Goal: Check status: Check status

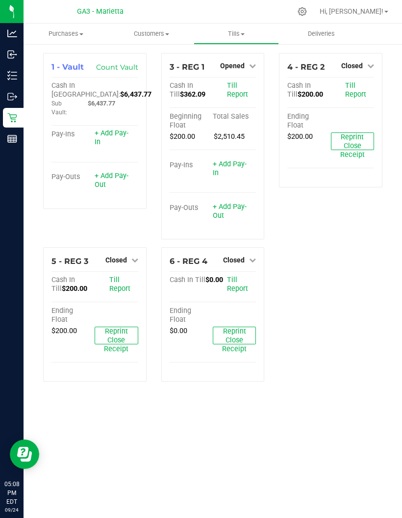
click at [12, 138] on icon at bounding box center [12, 139] width 10 height 10
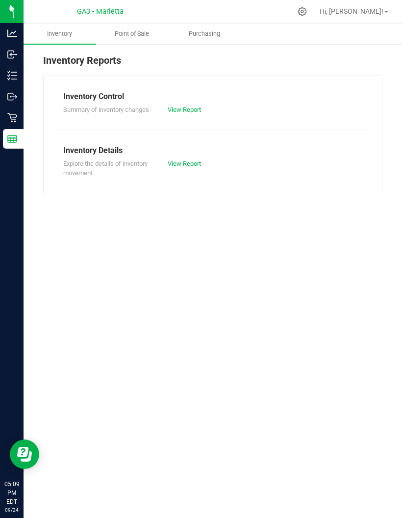
click at [131, 31] on span "Point of Sale" at bounding box center [132, 33] width 61 height 9
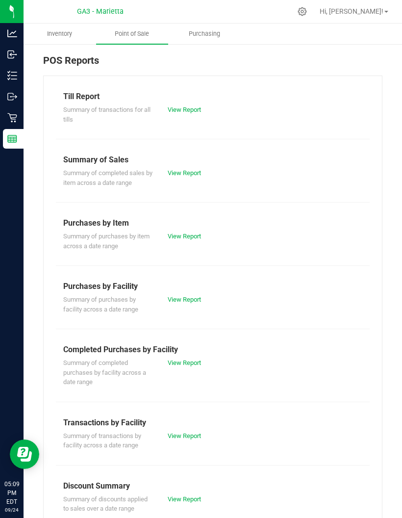
click at [173, 101] on div "Till Report" at bounding box center [212, 97] width 299 height 12
click at [178, 102] on div "Till Report" at bounding box center [212, 97] width 299 height 12
click at [179, 108] on link "View Report" at bounding box center [184, 109] width 33 height 7
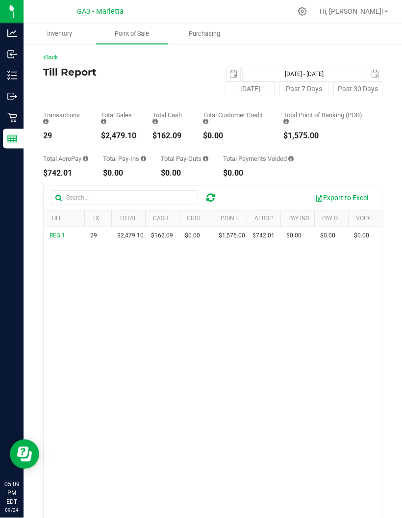
scroll to position [4, 0]
click at [126, 351] on div "REG 1 29 $2,479.10 $162.09 $0.00 $0.00 $0.00 $0.00 $0.00 $1,575.00 $742.01 $0.0…" at bounding box center [213, 390] width 339 height 326
click at [53, 54] on link "Back" at bounding box center [50, 57] width 15 height 7
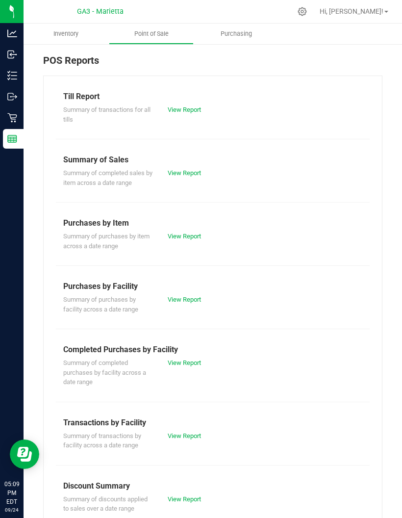
click at [160, 431] on div "View Report" at bounding box center [186, 436] width 53 height 10
click at [208, 363] on div "View Report" at bounding box center [186, 363] width 53 height 10
click at [176, 364] on link "View Report" at bounding box center [184, 362] width 33 height 7
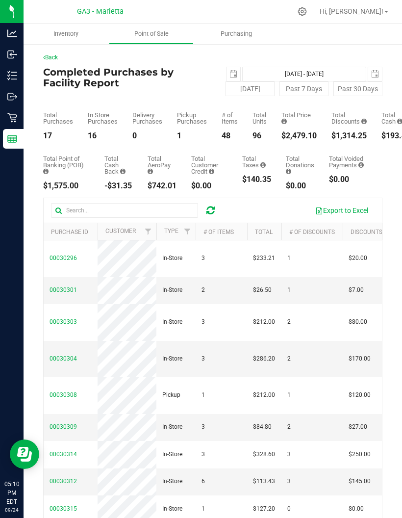
click at [72, 352] on td "00030304" at bounding box center [71, 359] width 54 height 37
click at [76, 355] on span "00030304" at bounding box center [63, 358] width 27 height 7
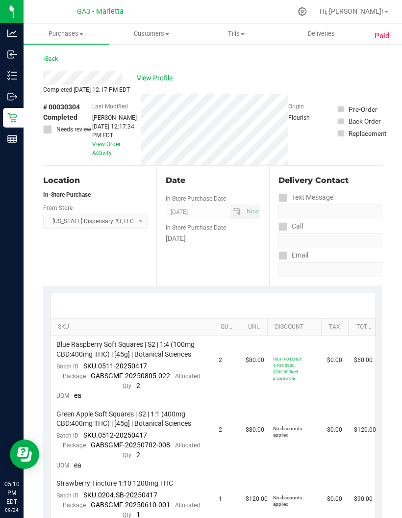
click at [47, 60] on link "Back" at bounding box center [50, 58] width 15 height 7
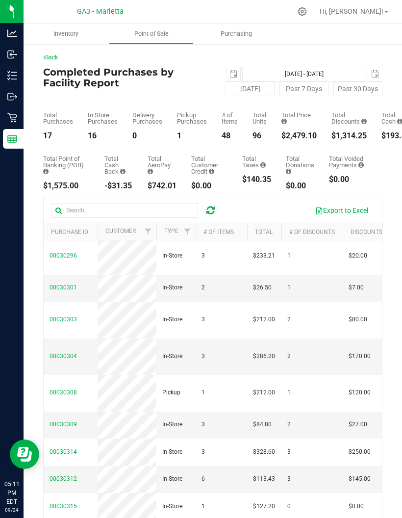
click at [52, 60] on link "Back" at bounding box center [50, 57] width 15 height 7
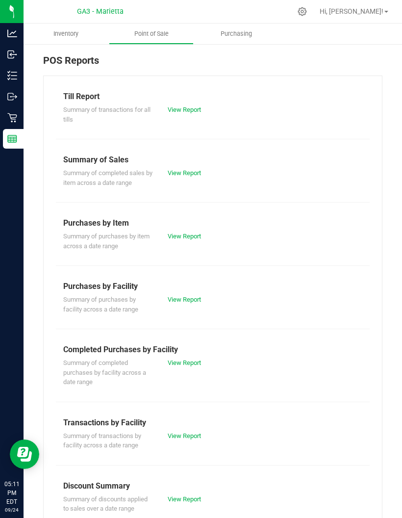
click at [190, 112] on link "View Report" at bounding box center [184, 109] width 33 height 7
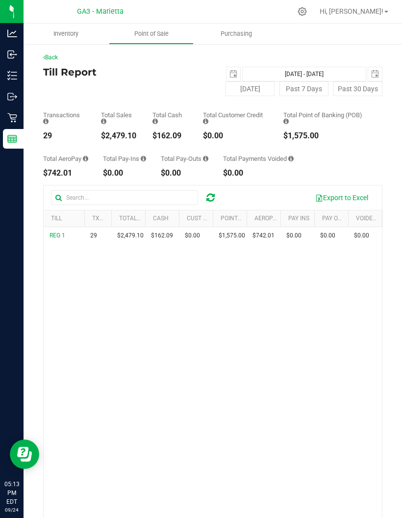
click at [65, 53] on div "Back" at bounding box center [213, 57] width 340 height 9
click at [52, 56] on link "Back" at bounding box center [50, 57] width 15 height 7
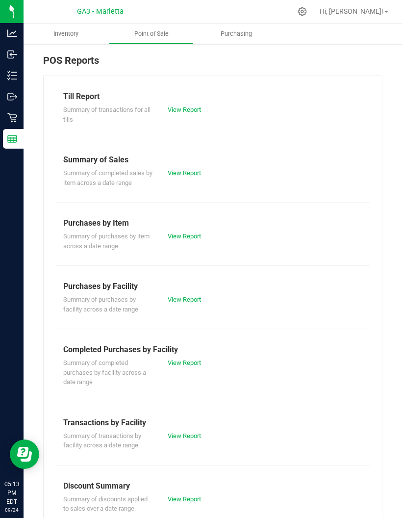
click at [187, 364] on link "View Report" at bounding box center [184, 362] width 33 height 7
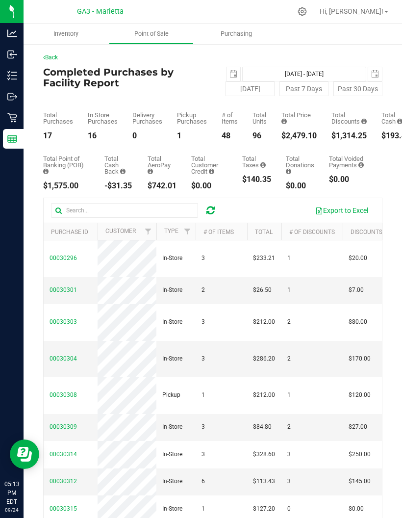
click at [73, 319] on span "00030303" at bounding box center [63, 322] width 27 height 7
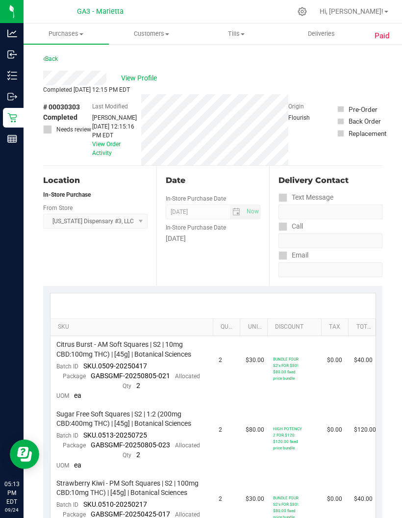
click at [49, 53] on div "Back" at bounding box center [50, 59] width 15 height 12
click at [50, 61] on link "Back" at bounding box center [50, 58] width 15 height 7
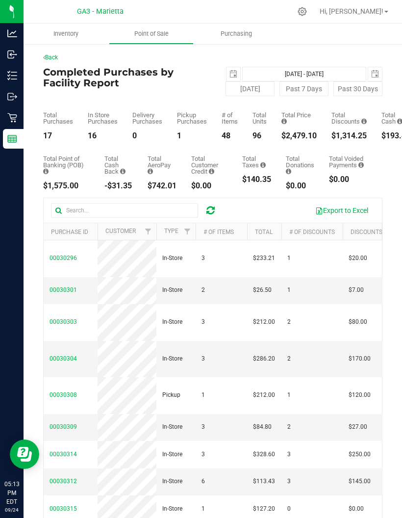
click at [236, 64] on div "Back Completed Purchases by Facility Report 2025-09-24 Sep 24, 2025 - Sep 24, 2…" at bounding box center [213, 323] width 340 height 540
click at [229, 75] on span "select" at bounding box center [234, 74] width 14 height 14
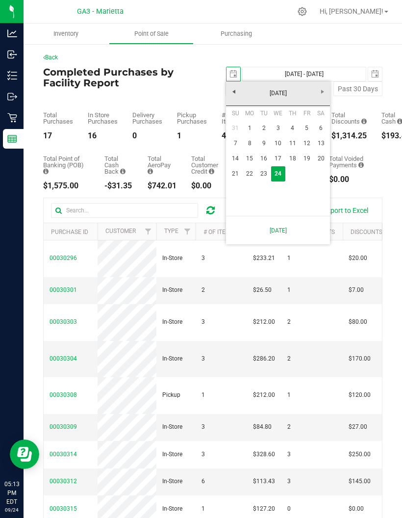
click at [264, 179] on link "23" at bounding box center [264, 173] width 14 height 15
type input "2025-09-23"
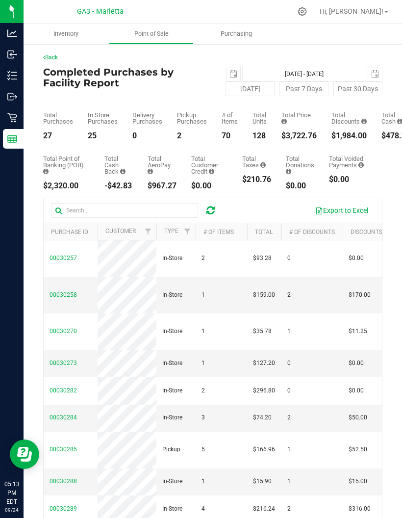
click at [374, 68] on span "select" at bounding box center [376, 74] width 14 height 14
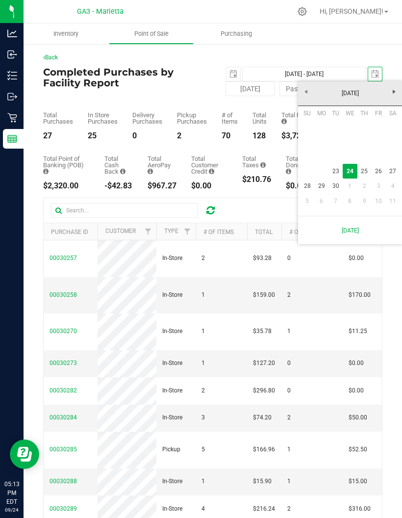
click at [337, 167] on link "23" at bounding box center [336, 171] width 14 height 15
type input "Sep 23, 2025 - Sep 23, 2025"
type input "2025-09-23"
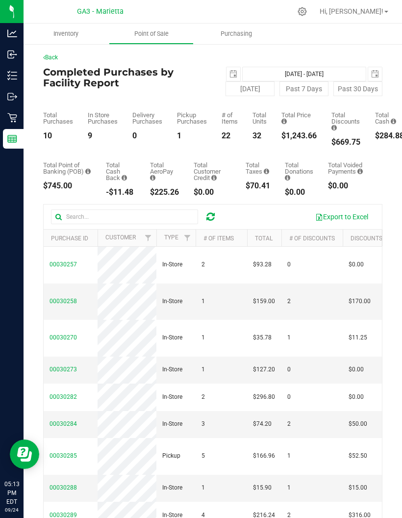
click at [73, 286] on td "00030258" at bounding box center [71, 302] width 54 height 37
click at [68, 298] on span "00030258" at bounding box center [63, 301] width 27 height 7
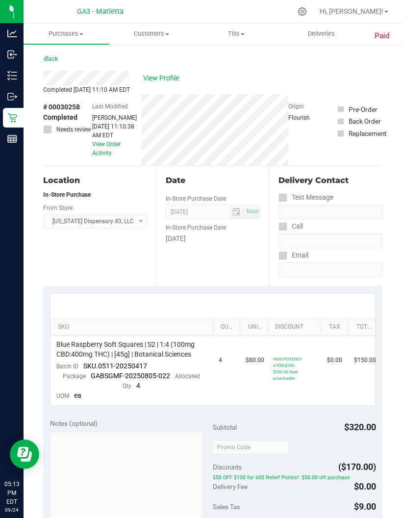
click at [50, 53] on div "Paid Back View Profile Completed Sep 23, 2025 11:10 AM EDT # 00030258 Completed…" at bounding box center [213, 437] width 379 height 789
click at [51, 60] on link "Back" at bounding box center [50, 58] width 15 height 7
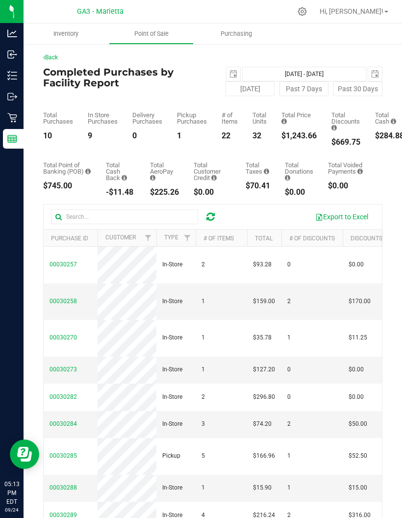
click at [74, 437] on td "00030284" at bounding box center [71, 424] width 54 height 27
click at [72, 428] on span "00030284" at bounding box center [63, 424] width 27 height 7
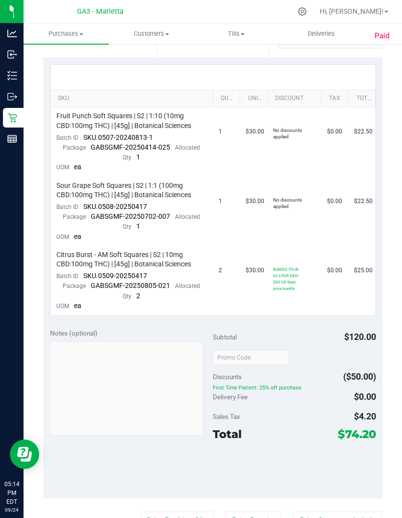
scroll to position [232, 0]
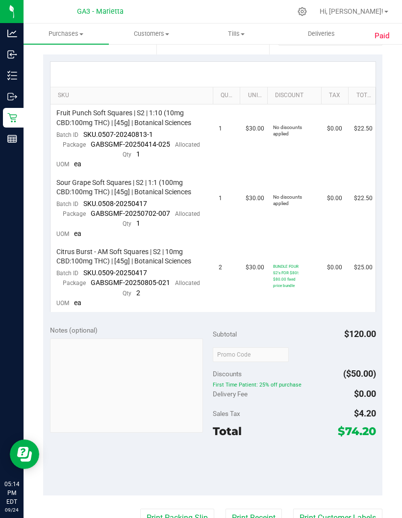
click at [291, 381] on span "First Time Patient: 25% off purchase" at bounding box center [294, 384] width 163 height 7
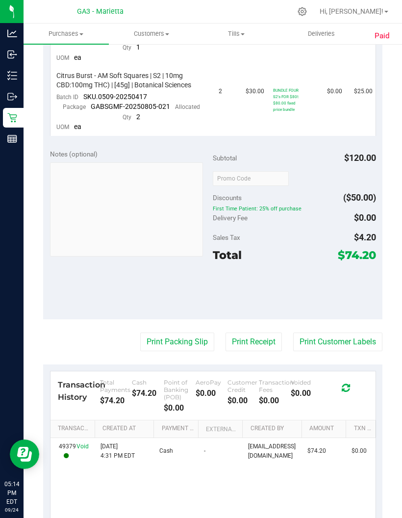
scroll to position [407, 0]
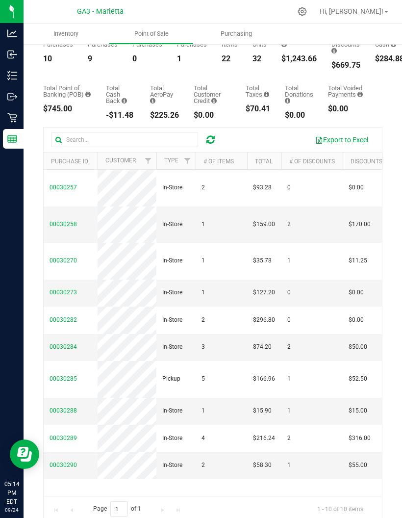
scroll to position [77, 0]
click at [70, 442] on span "00030289" at bounding box center [63, 438] width 27 height 7
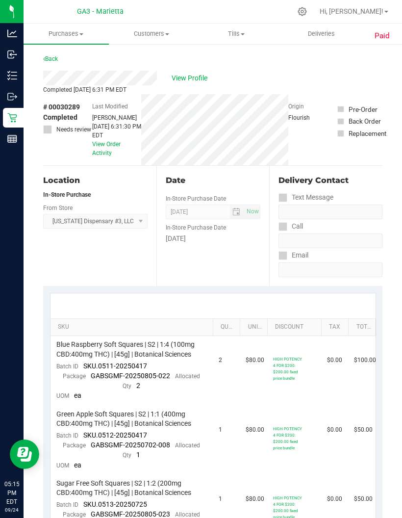
click at [50, 59] on link "Back" at bounding box center [50, 58] width 15 height 7
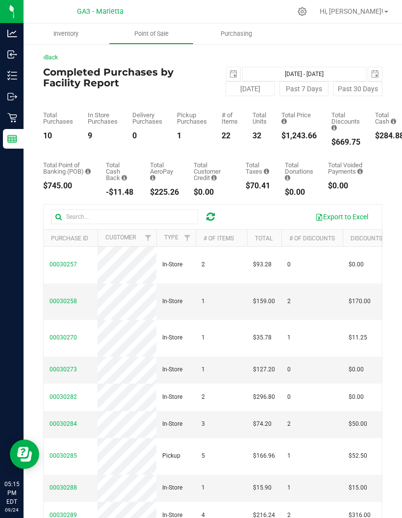
click at [257, 89] on button "Today" at bounding box center [250, 88] width 49 height 15
type input "Sep 24, 2025 - Sep 24, 2025"
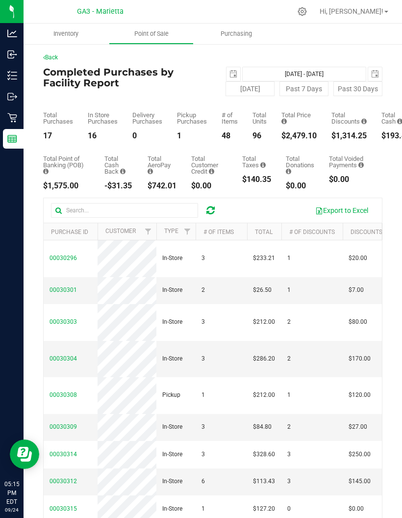
click at [58, 293] on span "00030301" at bounding box center [63, 290] width 27 height 7
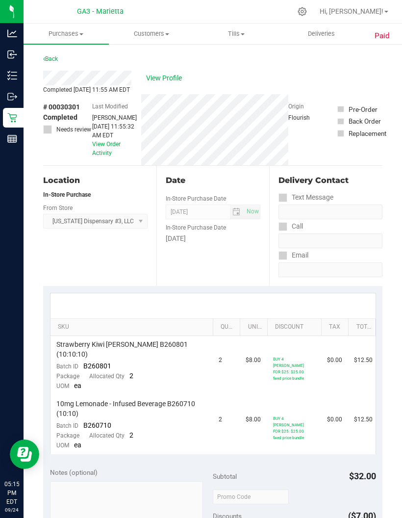
click at [51, 61] on link "Back" at bounding box center [50, 58] width 15 height 7
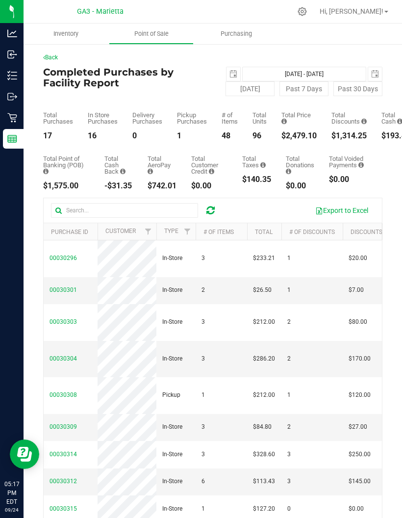
click at [26, 460] on icon "Open Resource Center" at bounding box center [26, 457] width 11 height 10
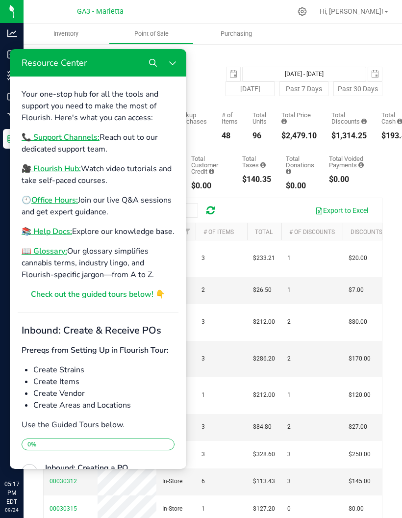
click at [174, 62] on icon "Close Resource Center" at bounding box center [173, 63] width 8 height 8
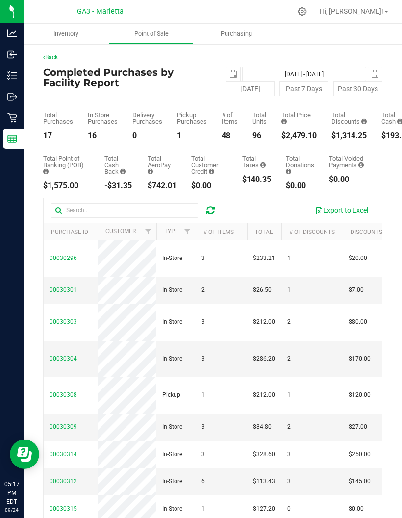
click at [0, 0] on p "Analytics" at bounding box center [0, 0] width 0 height 0
